Goal: Task Accomplishment & Management: Manage account settings

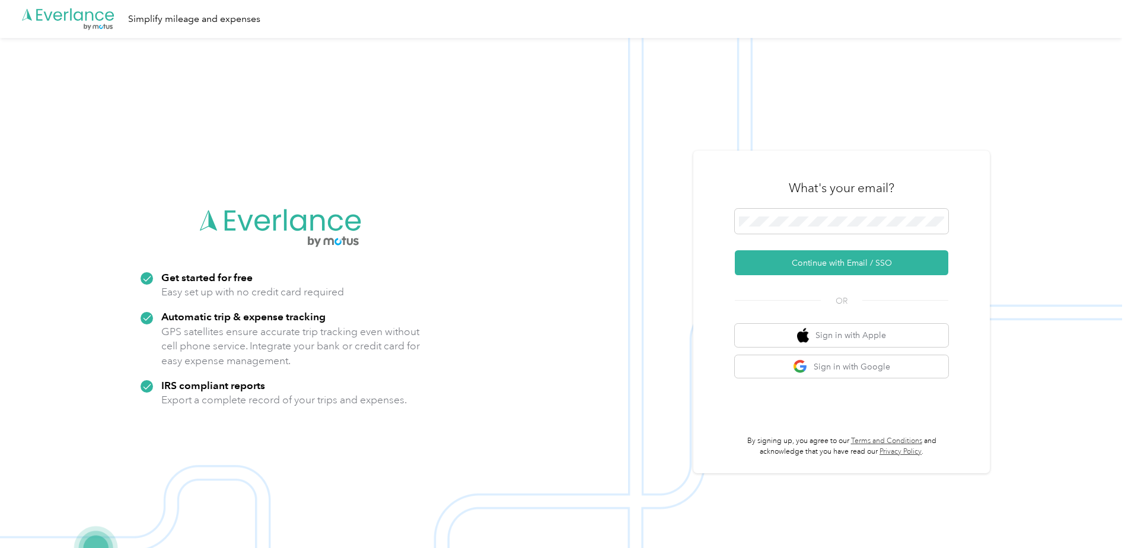
drag, startPoint x: 842, startPoint y: 305, endPoint x: 826, endPoint y: 301, distance: 16.5
click at [820, 266] on button "Continue with Email / SSO" at bounding box center [842, 262] width 214 height 25
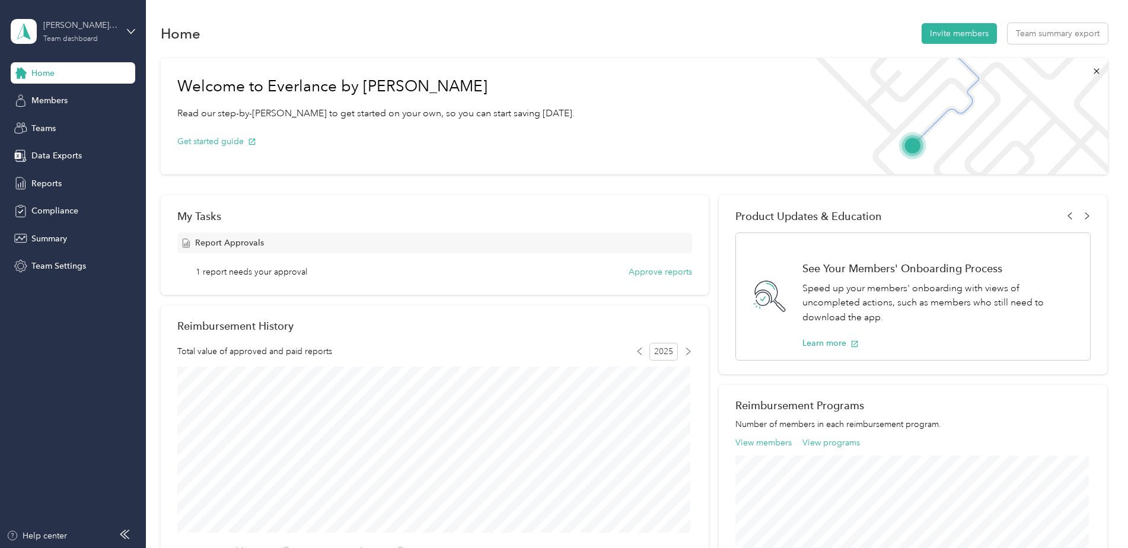
click at [66, 36] on div "Team dashboard" at bounding box center [70, 39] width 55 height 7
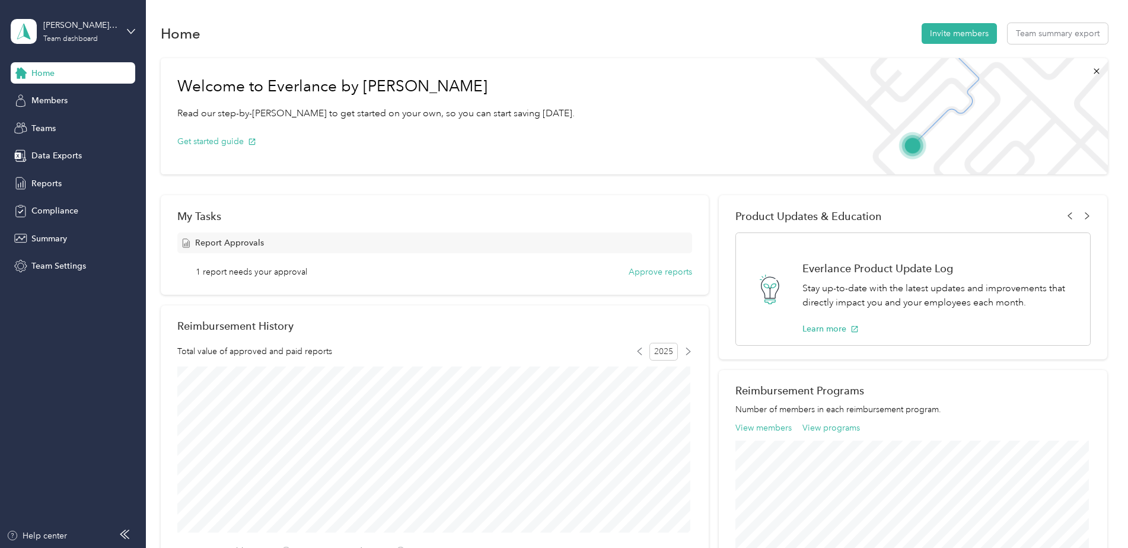
click at [483, 154] on div "Get started guide" at bounding box center [375, 141] width 397 height 42
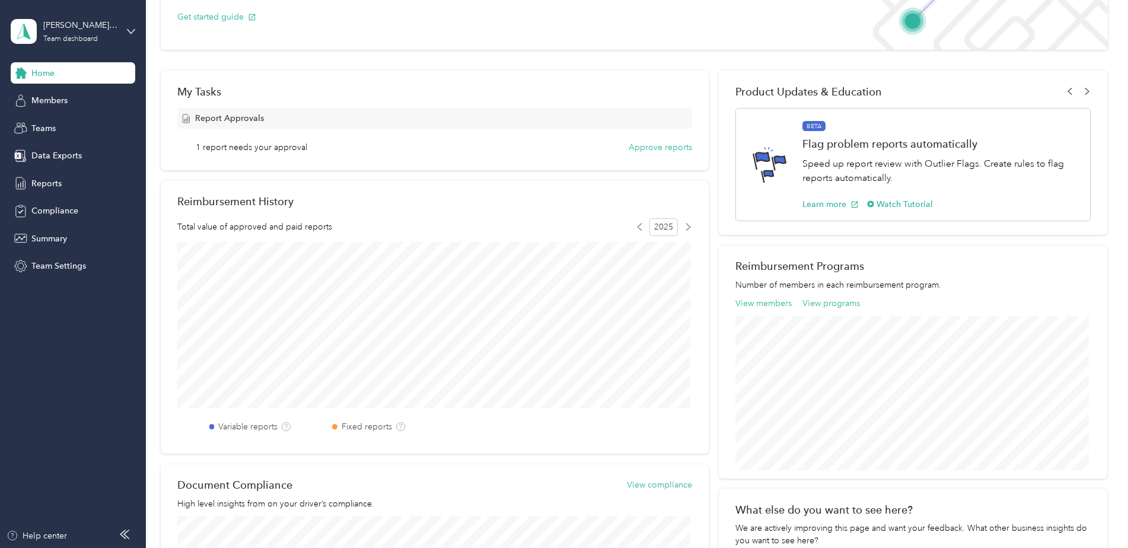
scroll to position [91, 0]
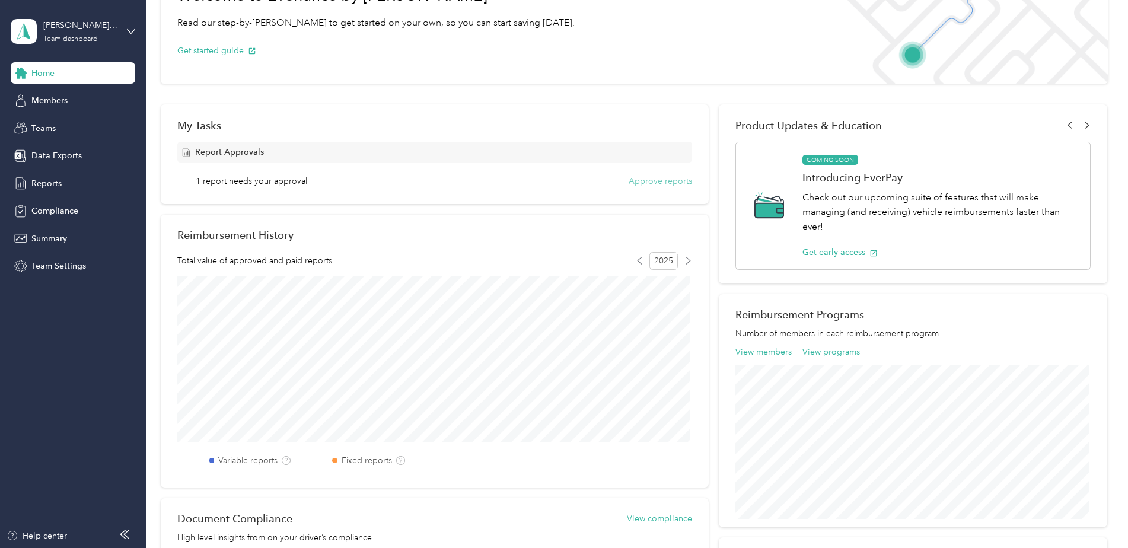
click at [657, 179] on button "Approve reports" at bounding box center [660, 181] width 63 height 12
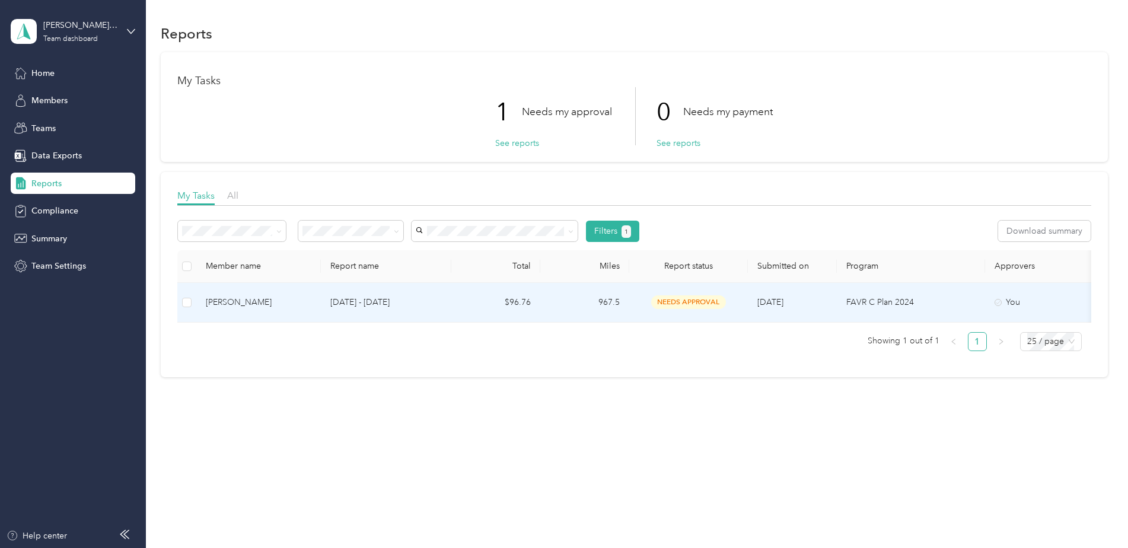
click at [696, 302] on span "needs approval" at bounding box center [688, 302] width 75 height 14
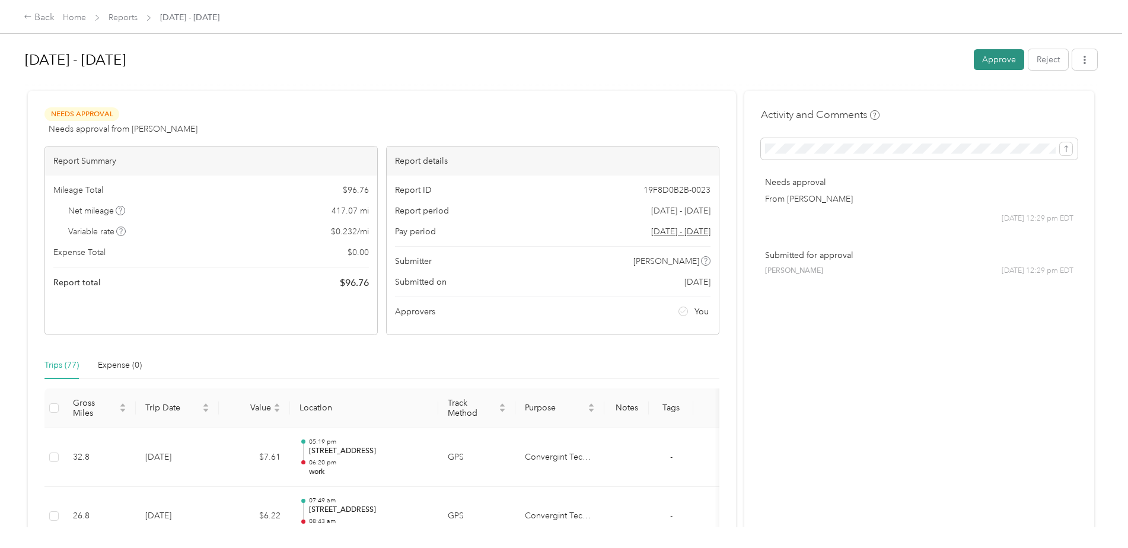
click at [989, 58] on button "Approve" at bounding box center [999, 59] width 50 height 21
